Goal: Obtain resource: Download file/media

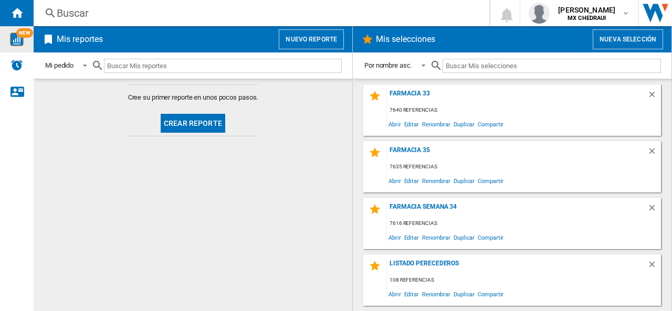
click at [15, 36] on img "WiseCard" at bounding box center [17, 40] width 14 height 14
click at [608, 44] on button "Nueva selección" at bounding box center [628, 39] width 70 height 20
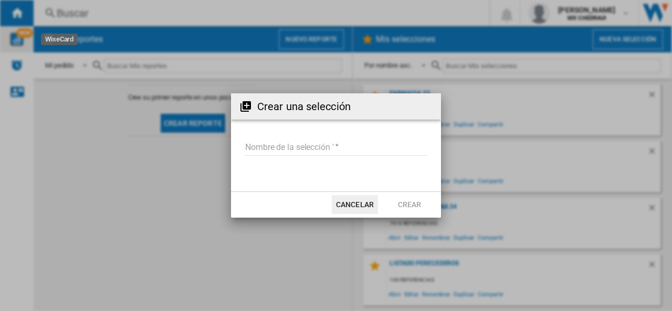
click at [287, 149] on input "Nombre de la selección '" at bounding box center [336, 148] width 183 height 16
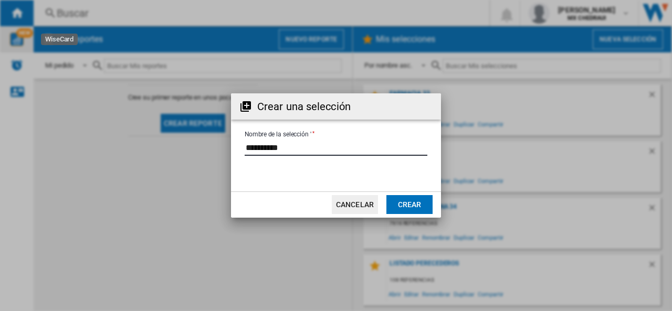
type input "**********"
click at [407, 206] on button "Crear" at bounding box center [409, 204] width 46 height 19
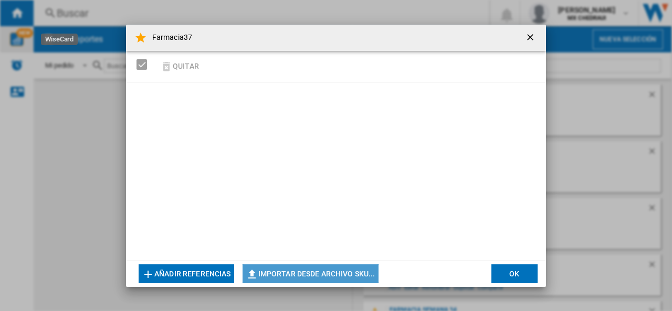
click at [287, 273] on button "Importar desde archivo SKU..." at bounding box center [311, 274] width 136 height 19
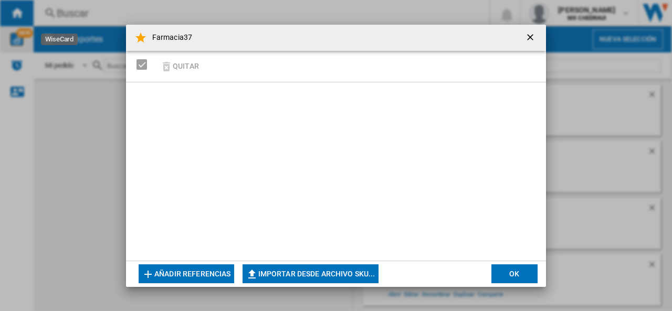
type input "**********"
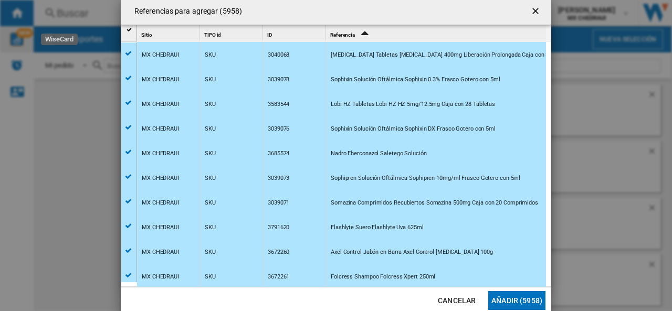
click at [533, 299] on button "Añadir (5958)" at bounding box center [516, 300] width 57 height 19
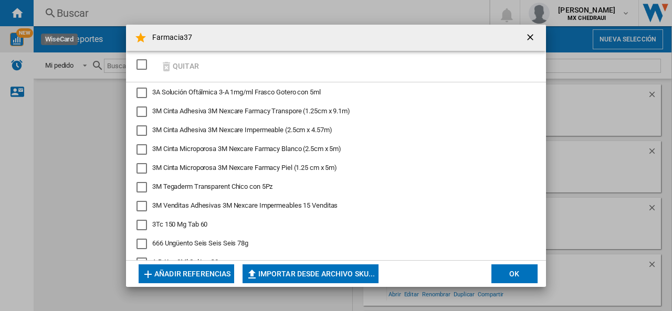
click at [507, 274] on button "OK" at bounding box center [515, 274] width 46 height 19
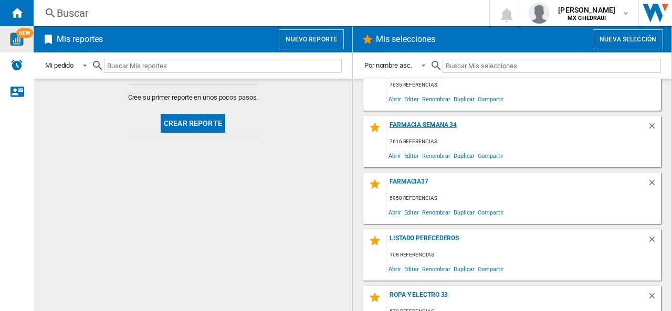
scroll to position [108, 0]
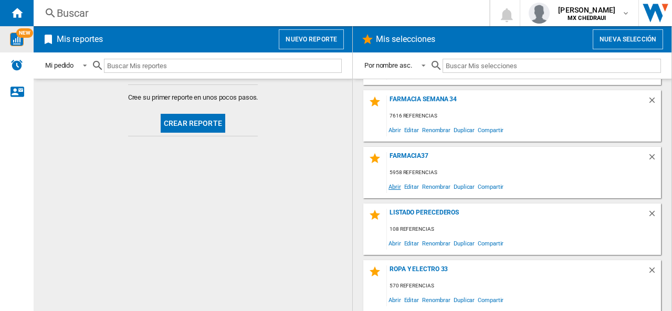
click at [394, 183] on span "Abrir" at bounding box center [395, 187] width 16 height 14
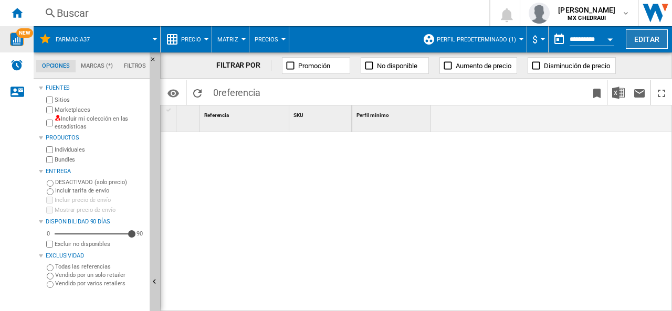
click at [646, 40] on button "Editar" at bounding box center [647, 38] width 42 height 19
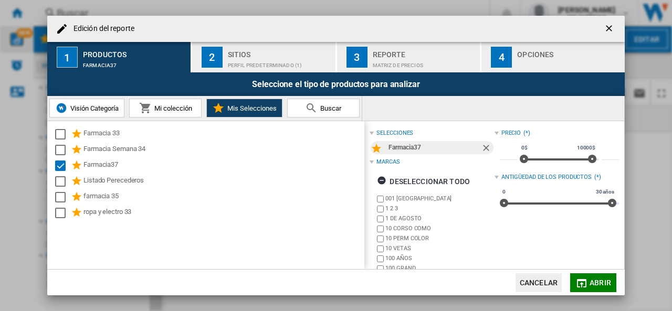
click at [259, 62] on div "Perfil predeterminado (1)" at bounding box center [279, 62] width 103 height 11
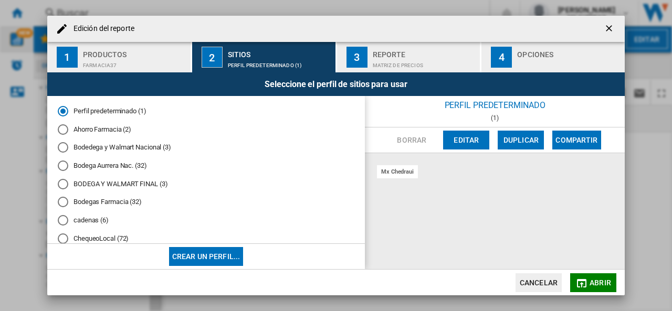
click at [62, 221] on div "cadenas (6)" at bounding box center [63, 220] width 11 height 11
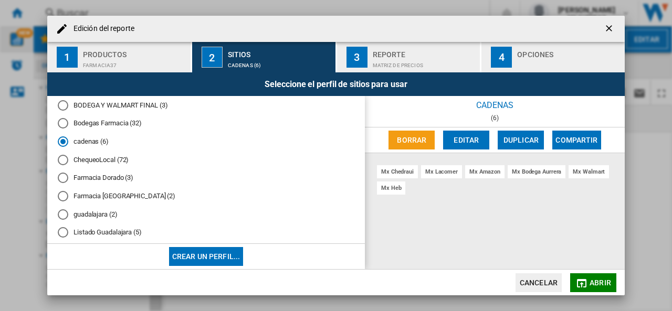
scroll to position [183, 0]
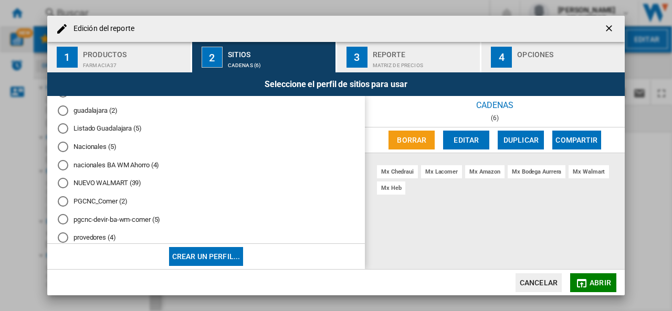
click at [65, 143] on div "Nacionales (5)" at bounding box center [63, 147] width 11 height 11
click at [383, 67] on div "Matriz de precios" at bounding box center [424, 62] width 103 height 11
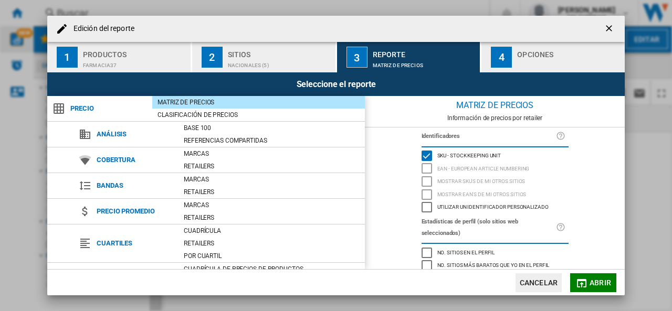
scroll to position [122, 0]
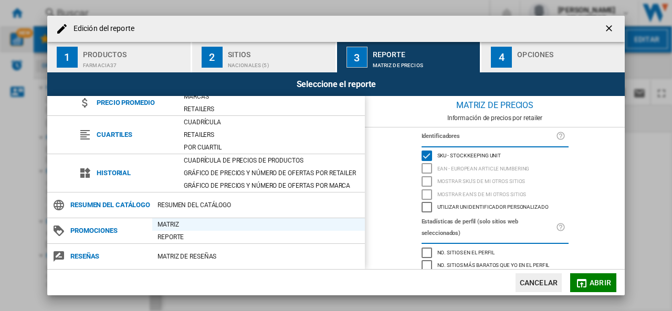
click at [164, 221] on div "Matriz" at bounding box center [258, 225] width 213 height 11
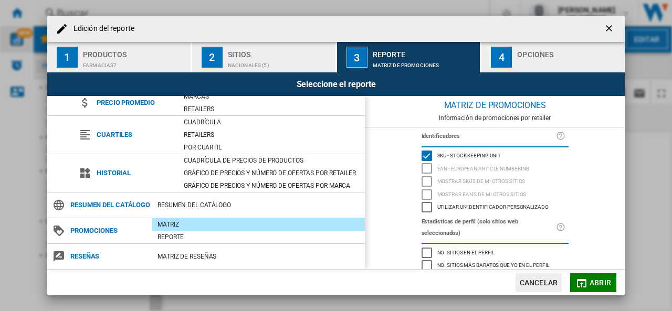
click at [516, 59] on button "4 Opciones" at bounding box center [553, 57] width 143 height 30
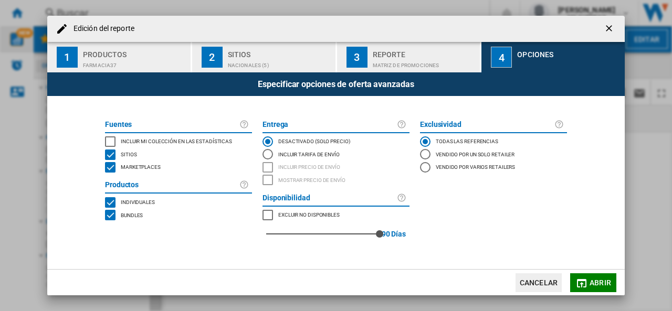
click at [113, 141] on div "INCLUDE MY SITE" at bounding box center [110, 142] width 11 height 11
click at [590, 285] on span "Abrir" at bounding box center [601, 283] width 22 height 8
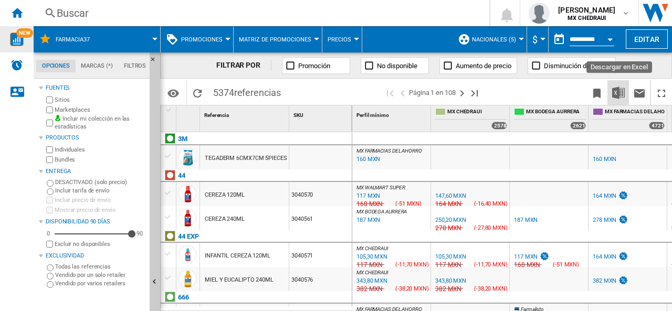
click at [613, 90] on img "Descargar en Excel" at bounding box center [618, 93] width 13 height 13
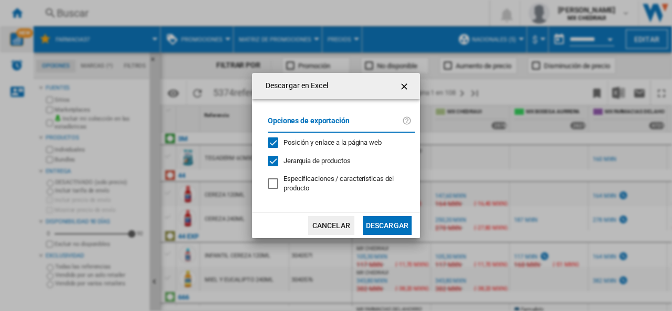
click at [377, 225] on button "Descargar" at bounding box center [387, 225] width 49 height 19
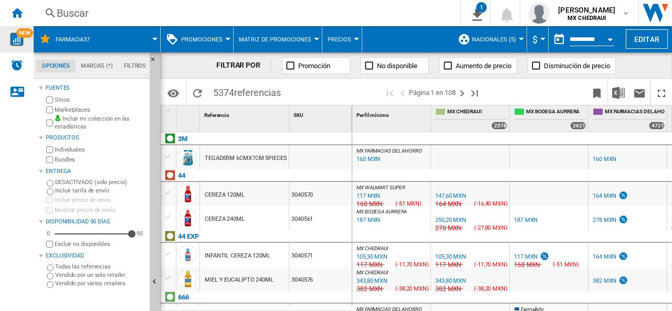
click at [487, 34] on button "Nacionales (5)" at bounding box center [496, 39] width 49 height 26
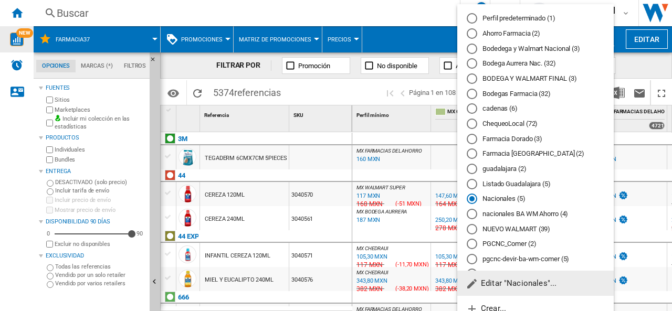
click at [15, 12] on md-backdrop at bounding box center [336, 155] width 672 height 311
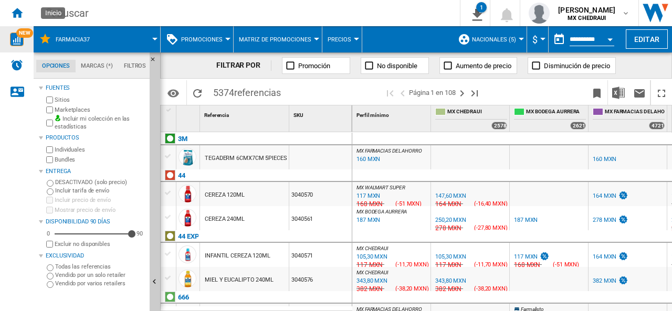
click at [15, 12] on ng-md-icon "Inicio" at bounding box center [17, 12] width 13 height 13
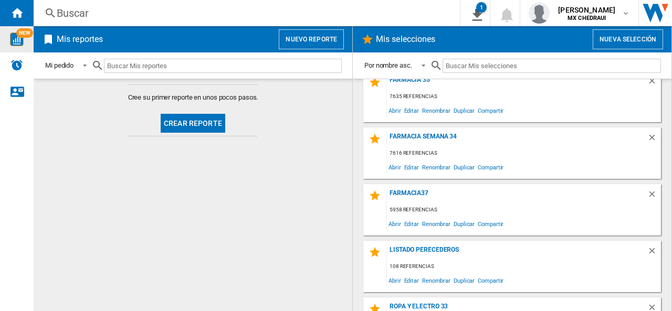
scroll to position [71, 0]
click at [394, 223] on span "Abrir" at bounding box center [395, 223] width 16 height 14
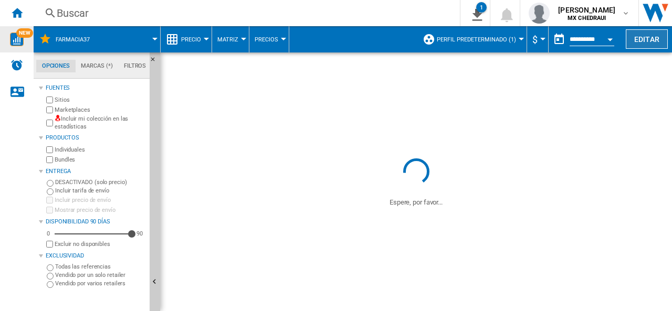
click at [639, 40] on button "Editar" at bounding box center [647, 38] width 42 height 19
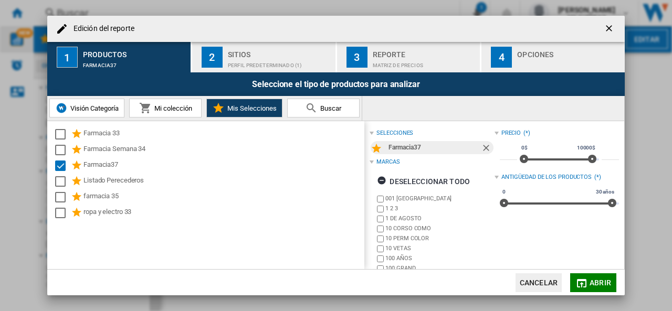
click at [235, 71] on button "2 Sitios Perfil predeterminado (1)" at bounding box center [264, 57] width 144 height 30
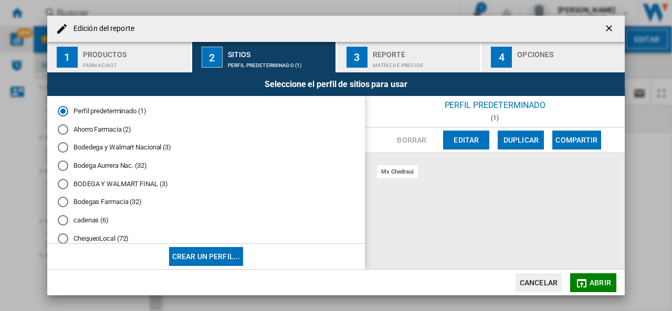
click at [64, 179] on div "BODEGA Y WALMART FINAL (3)" at bounding box center [63, 184] width 11 height 11
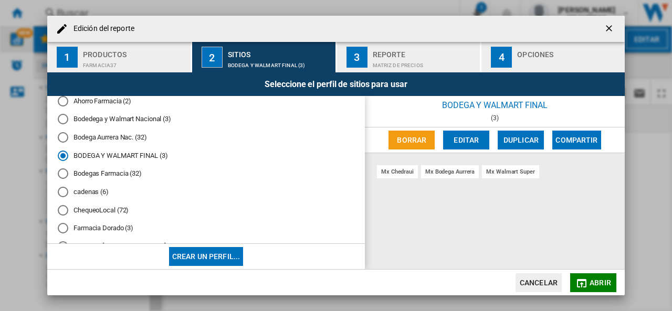
click at [69, 133] on md-radio-button "Bodega Aurrera Nac. (32)" at bounding box center [206, 138] width 297 height 10
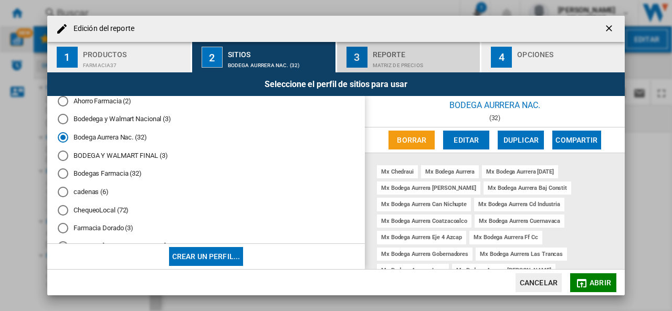
click at [393, 62] on div "Matriz de precios" at bounding box center [424, 62] width 103 height 11
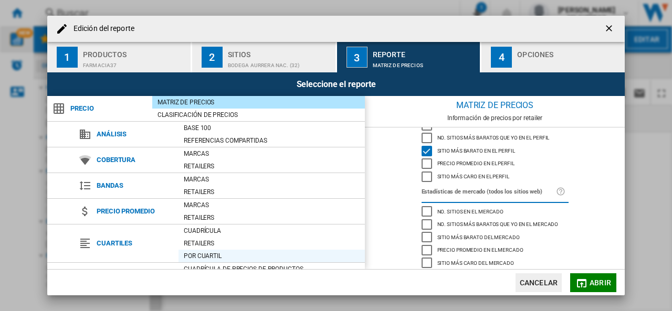
scroll to position [122, 0]
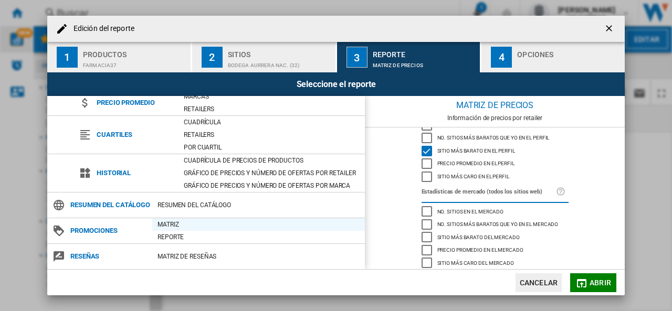
click at [164, 222] on div "Matriz" at bounding box center [258, 225] width 213 height 11
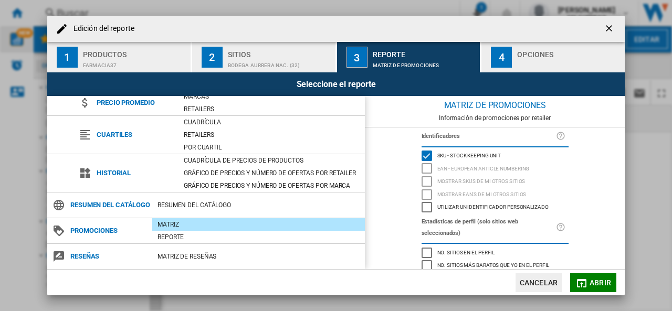
click at [504, 70] on button "4 Opciones" at bounding box center [553, 57] width 143 height 30
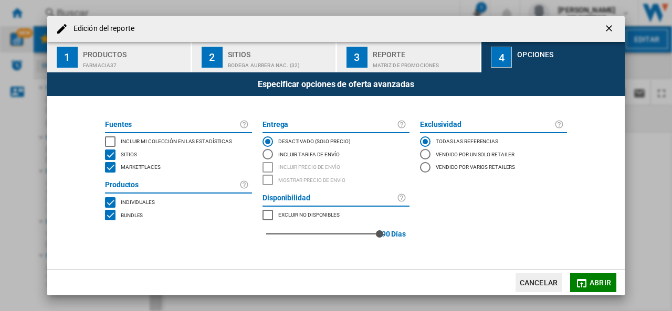
click at [109, 141] on div "INCLUDE MY SITE" at bounding box center [110, 142] width 11 height 11
click at [592, 289] on button "Abrir" at bounding box center [593, 283] width 46 height 19
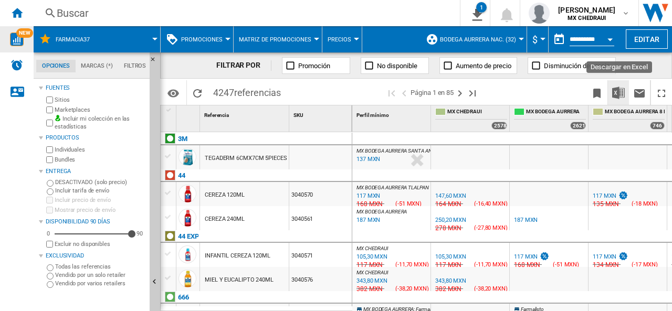
click at [623, 94] on img "Descargar en Excel" at bounding box center [618, 93] width 13 height 13
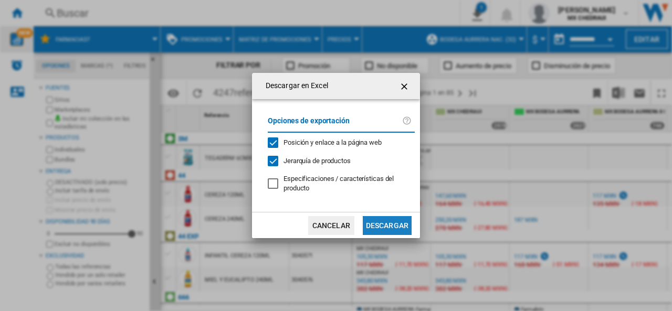
click at [394, 228] on button "Descargar" at bounding box center [387, 225] width 49 height 19
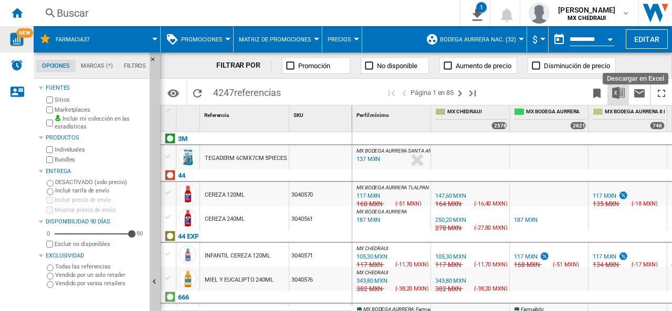
click at [614, 93] on img "Descargar en Excel" at bounding box center [618, 93] width 13 height 13
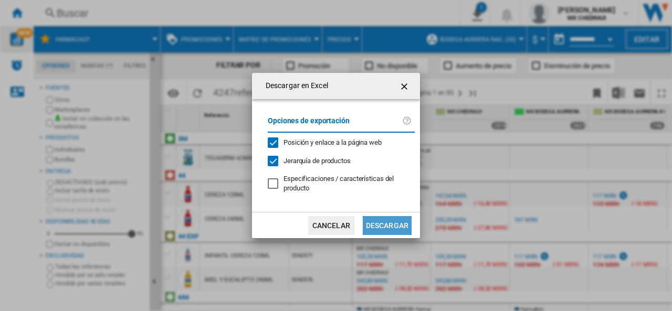
click at [388, 223] on button "Descargar" at bounding box center [387, 225] width 49 height 19
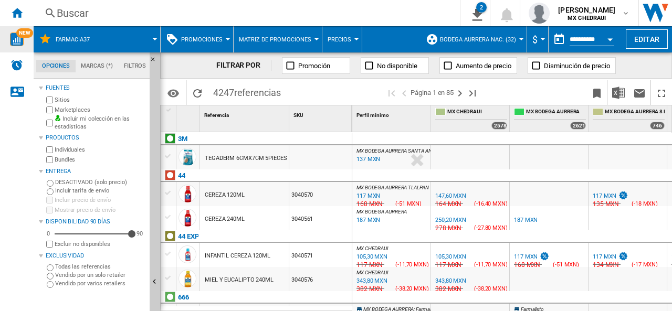
click at [493, 38] on span "Bodega Aurrera Nac. (32)" at bounding box center [478, 39] width 76 height 7
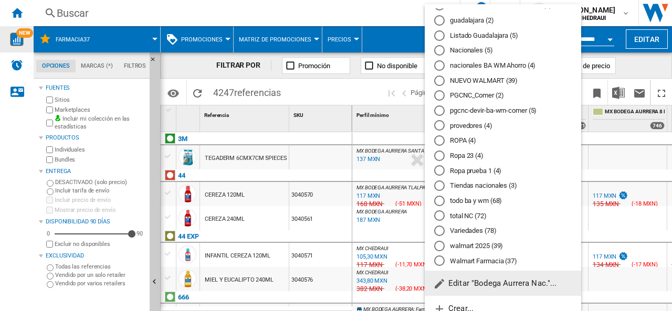
scroll to position [207, 0]
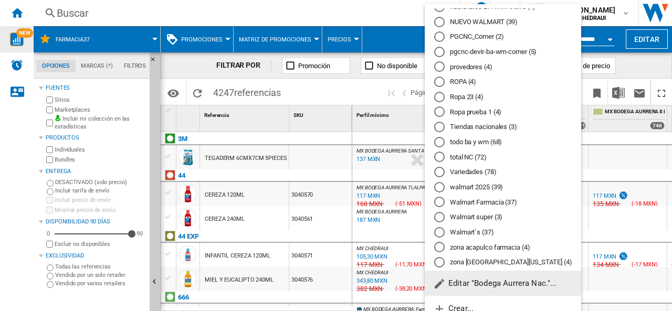
click at [477, 184] on md-radio-button "walmart 2025 (39)" at bounding box center [503, 187] width 138 height 10
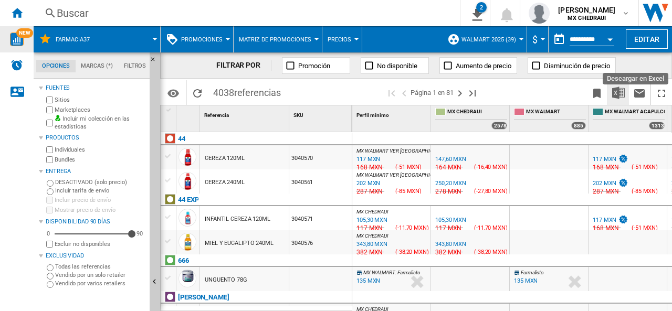
click at [625, 99] on button "Descargar en Excel" at bounding box center [618, 92] width 21 height 25
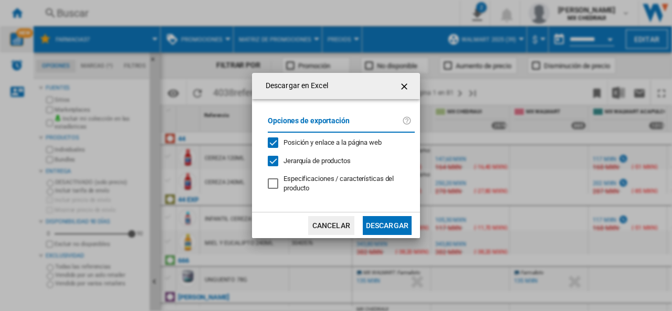
click at [398, 84] on button "Descargar en ..." at bounding box center [405, 86] width 21 height 21
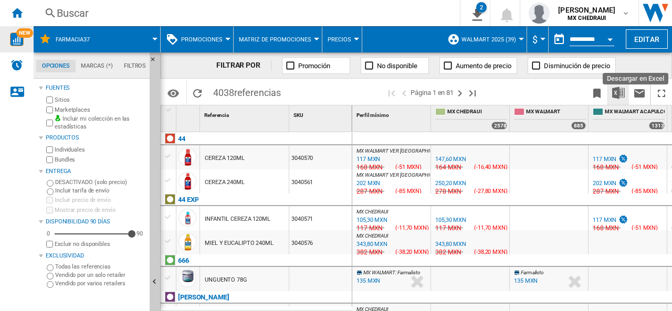
click at [619, 97] on img "Descargar en Excel" at bounding box center [618, 93] width 13 height 13
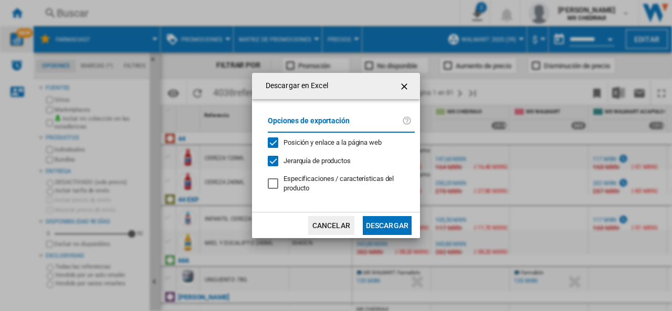
click at [384, 222] on button "Descargar" at bounding box center [387, 225] width 49 height 19
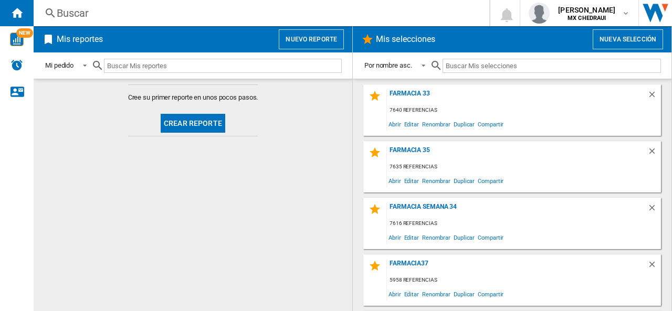
click at [301, 43] on button "Nuevo reporte" at bounding box center [311, 39] width 65 height 20
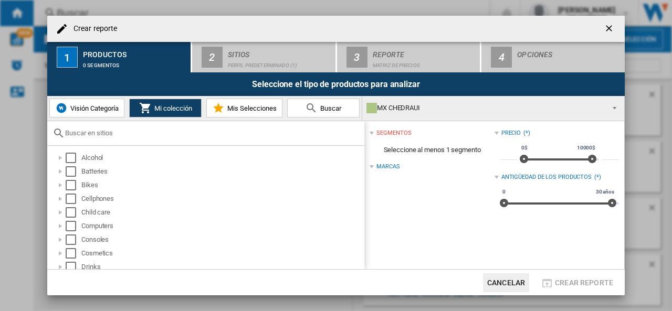
click at [396, 104] on div "MX CHEDRAUI" at bounding box center [485, 108] width 237 height 15
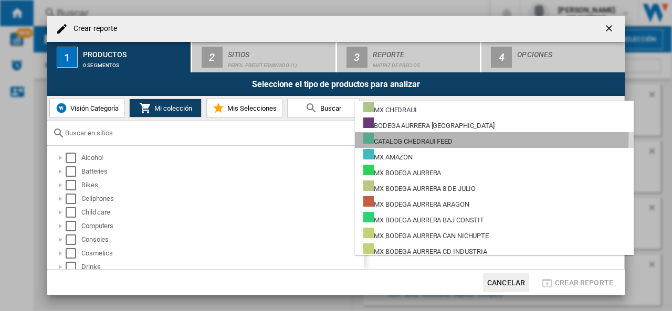
click at [412, 136] on div "CATALOG CHEDRAUI FEED" at bounding box center [407, 139] width 89 height 13
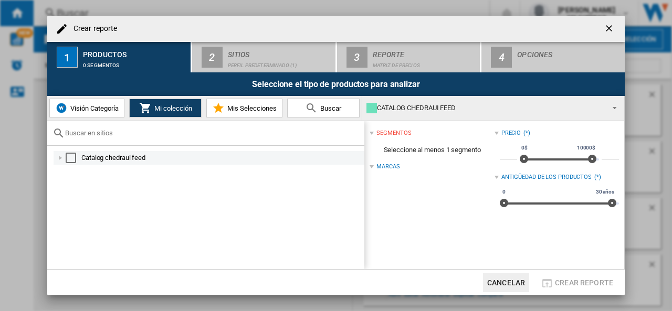
click at [71, 155] on div "Select" at bounding box center [71, 158] width 11 height 11
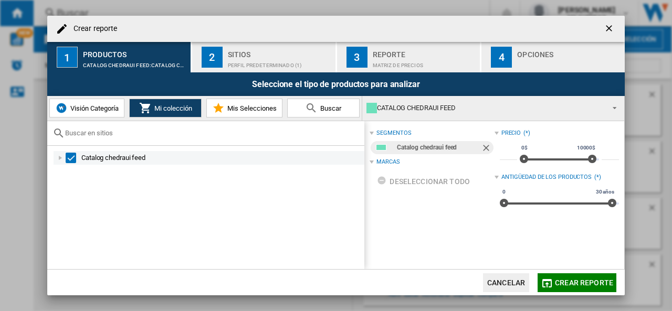
click at [63, 158] on div at bounding box center [60, 158] width 11 height 11
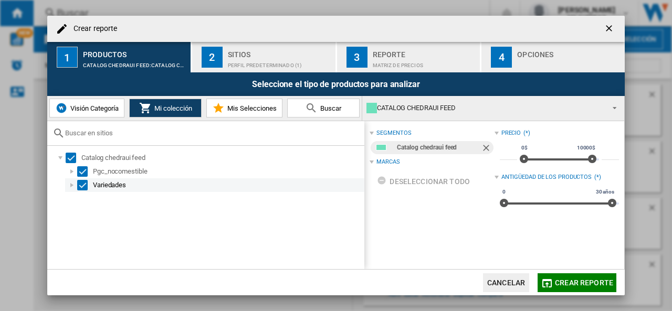
click at [81, 183] on div "Select" at bounding box center [82, 185] width 11 height 11
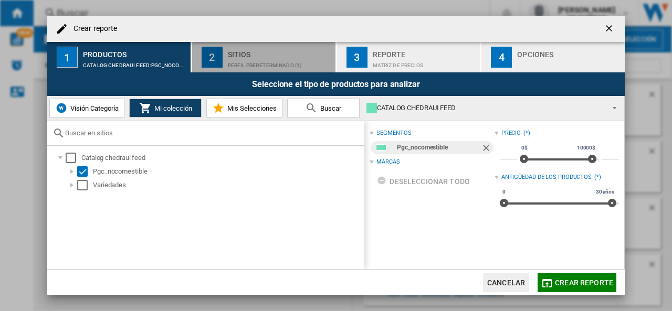
click at [236, 62] on div "Perfil predeterminado (1)" at bounding box center [279, 62] width 103 height 11
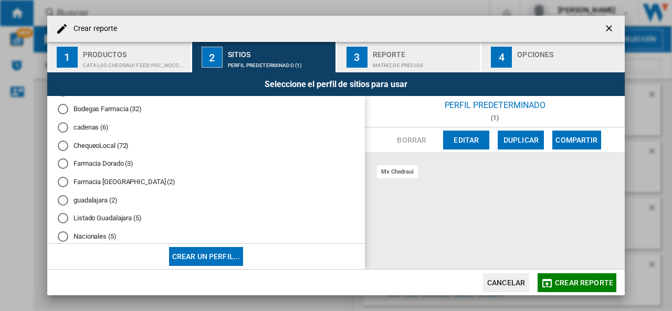
scroll to position [119, 0]
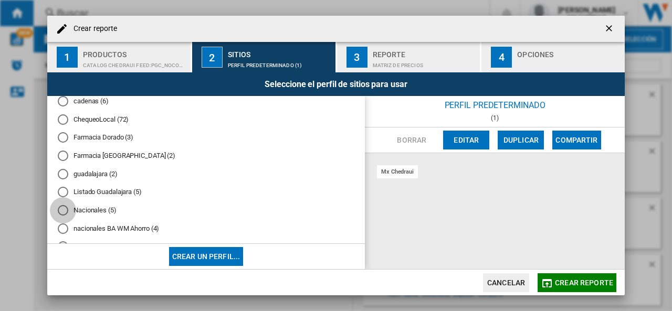
click at [64, 210] on div "Nacionales (5)" at bounding box center [63, 210] width 11 height 11
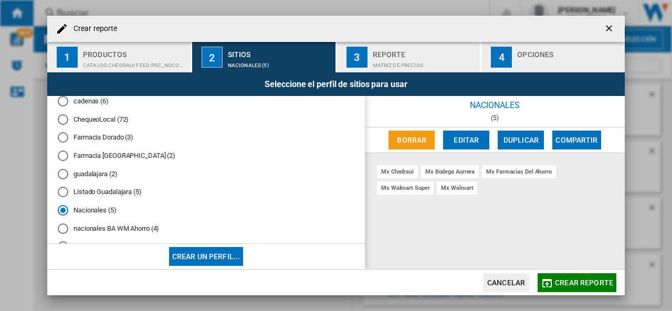
click at [381, 61] on div "Matriz de precios" at bounding box center [424, 62] width 103 height 11
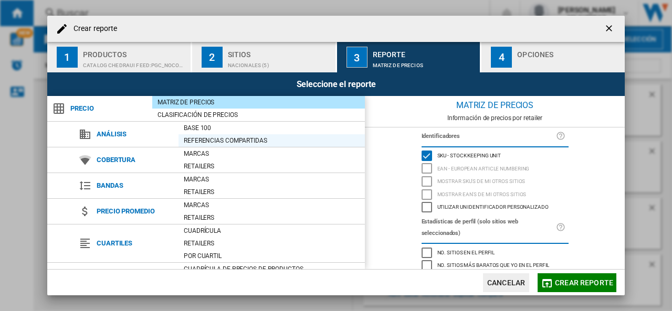
scroll to position [122, 0]
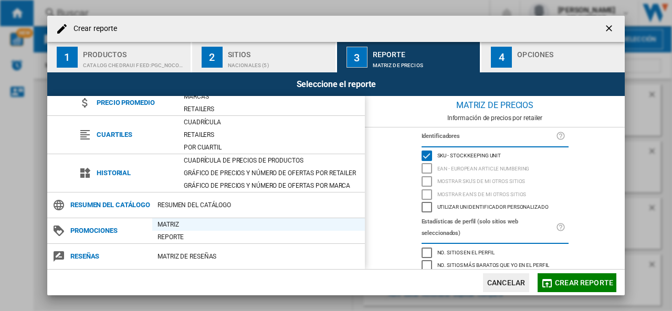
click at [172, 225] on div "Matriz" at bounding box center [258, 225] width 213 height 11
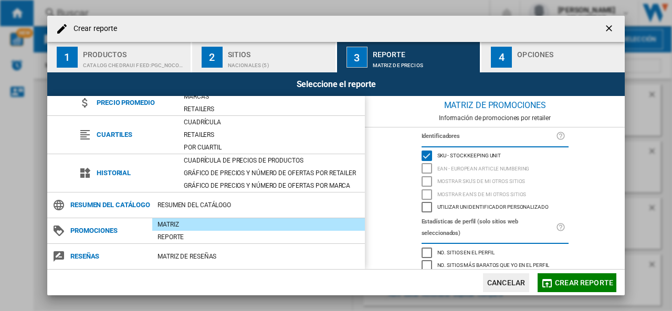
click at [534, 59] on div "button" at bounding box center [568, 62] width 103 height 11
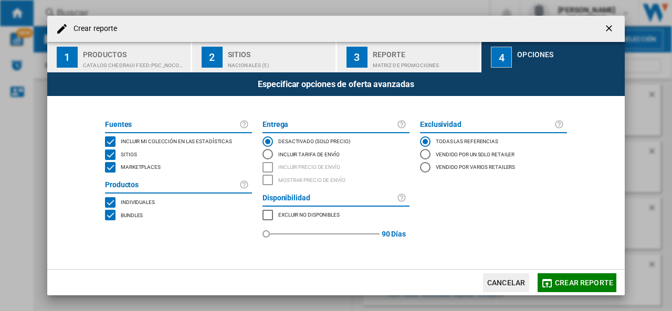
click at [559, 284] on span "Crear reporte" at bounding box center [584, 283] width 58 height 8
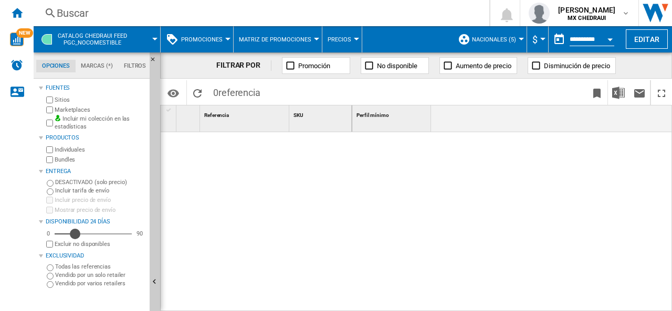
drag, startPoint x: 131, startPoint y: 233, endPoint x: 75, endPoint y: 237, distance: 56.3
click at [75, 237] on div "Disponibilidad" at bounding box center [75, 234] width 11 height 11
drag, startPoint x: 75, startPoint y: 237, endPoint x: 163, endPoint y: 248, distance: 88.4
click at [163, 248] on div "Opciones Marcas (*) Filtros Opciones Marcas (*) Filtros Fuentes Sitios Marketpl…" at bounding box center [353, 182] width 639 height 259
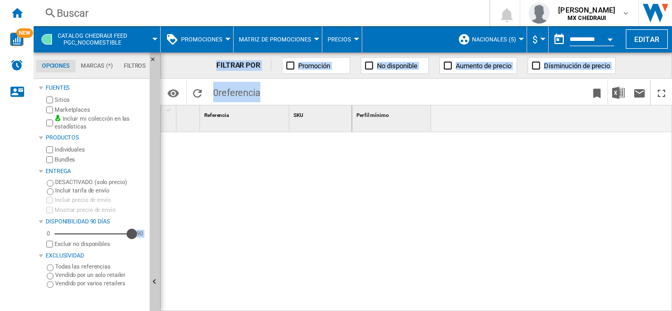
click at [301, 227] on div at bounding box center [257, 219] width 192 height 174
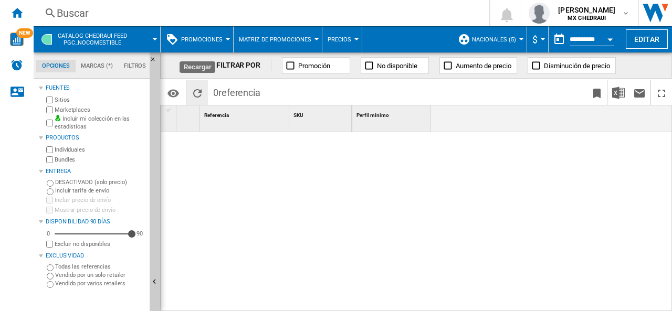
click at [203, 97] on button "Recargar" at bounding box center [197, 92] width 21 height 25
click at [494, 41] on span "Nacionales (5)" at bounding box center [494, 39] width 44 height 7
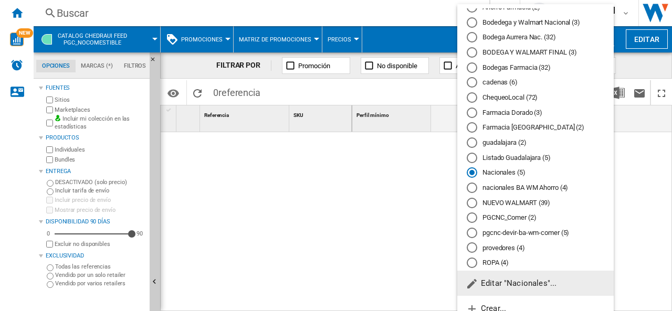
scroll to position [29, 0]
